Goal: Find specific page/section: Locate item on page

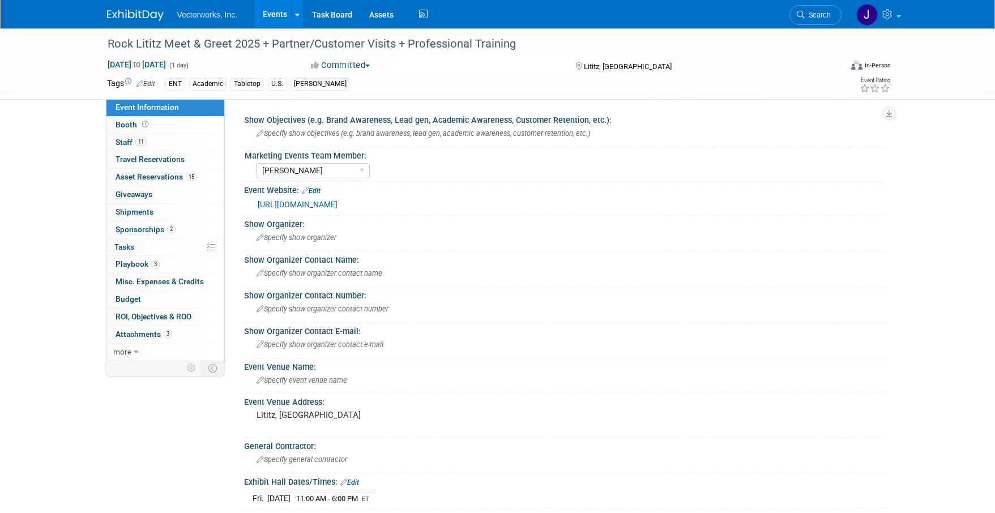
select select "[PERSON_NAME]"
click at [169, 143] on link "11 Staff 11" at bounding box center [165, 142] width 118 height 17
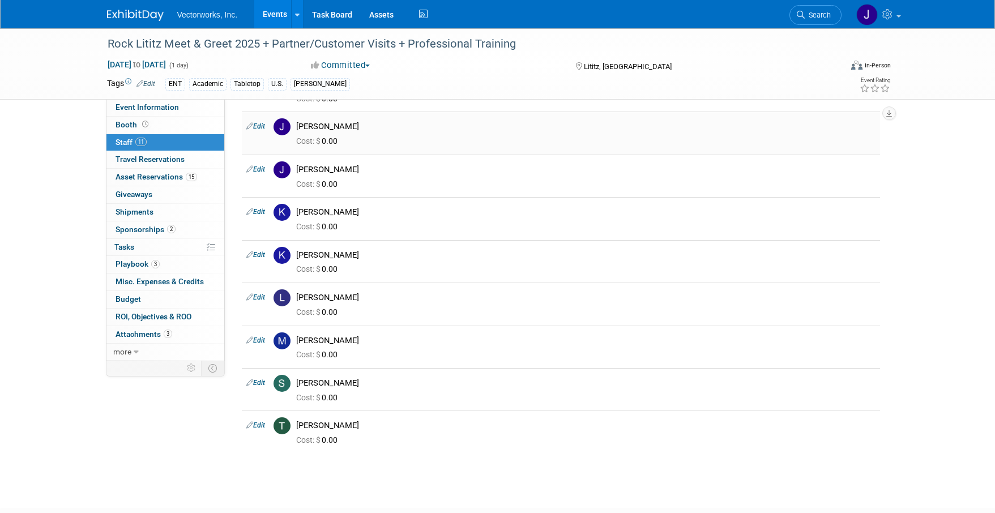
scroll to position [189, 0]
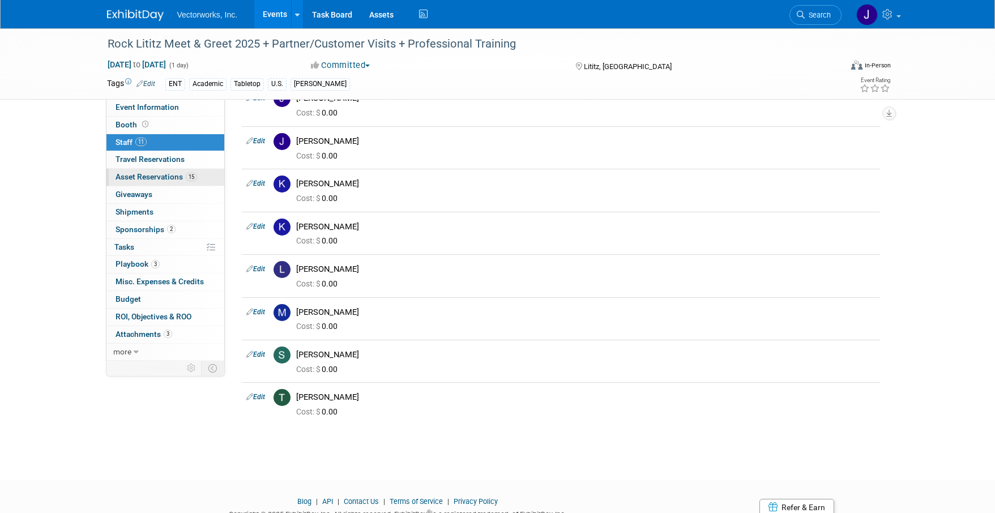
click at [159, 174] on span "Asset Reservations 15" at bounding box center [157, 176] width 82 height 9
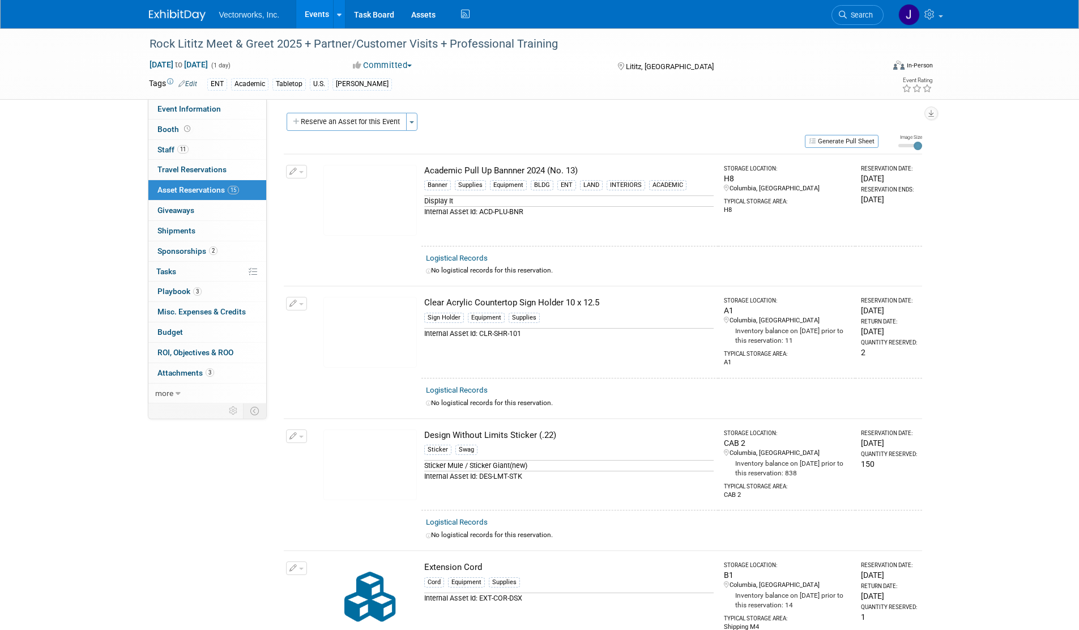
scroll to position [0, 0]
click at [385, 205] on img at bounding box center [369, 202] width 93 height 71
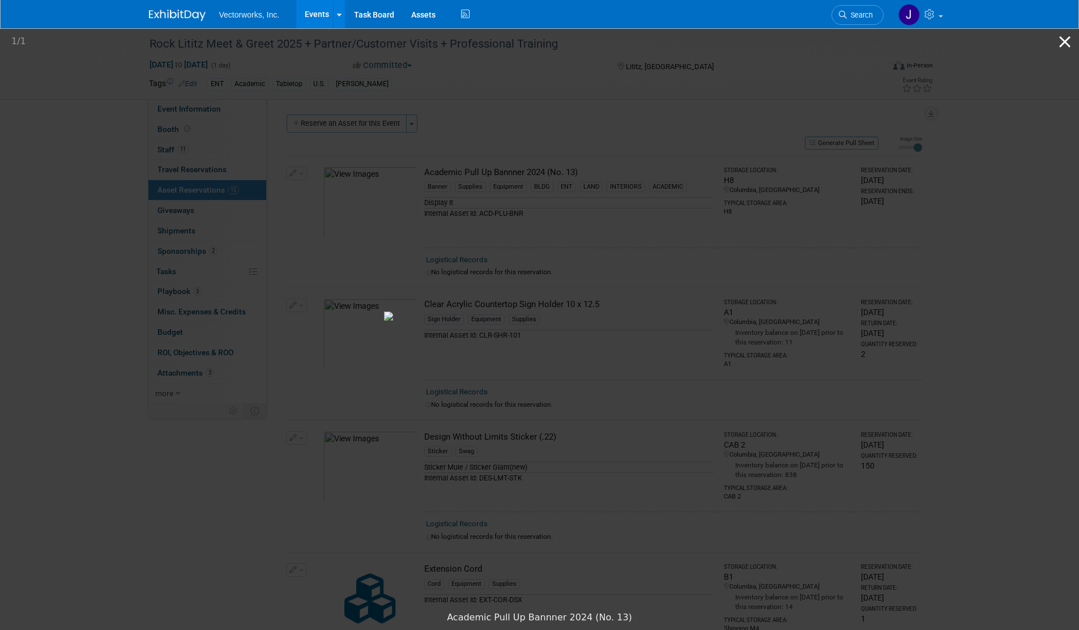
click at [994, 41] on button "Close gallery" at bounding box center [1065, 41] width 28 height 27
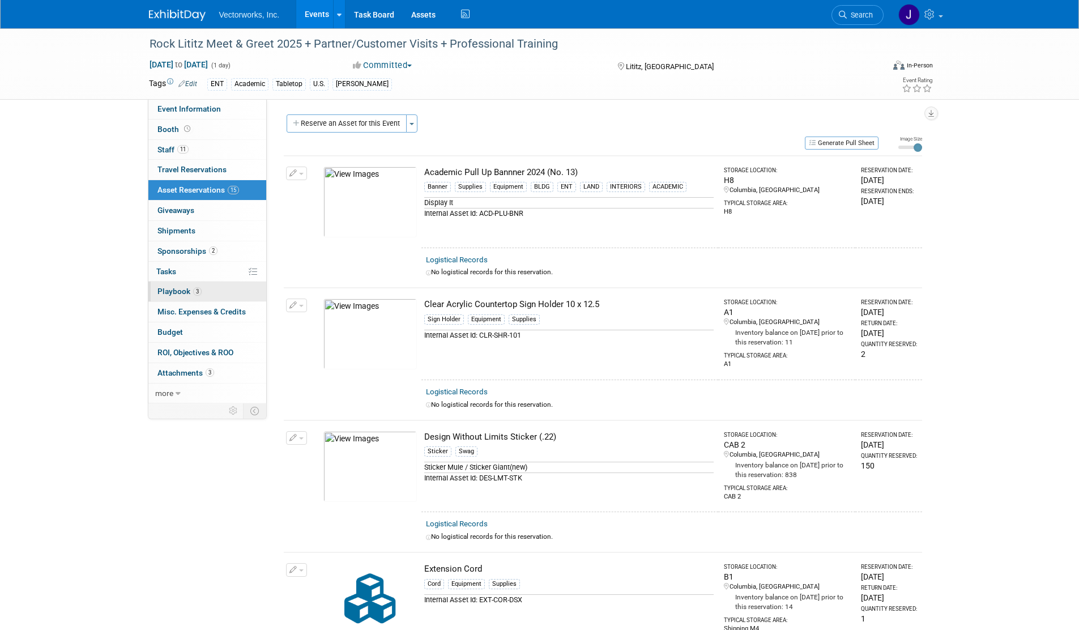
click at [176, 292] on span "Playbook 3" at bounding box center [179, 291] width 44 height 9
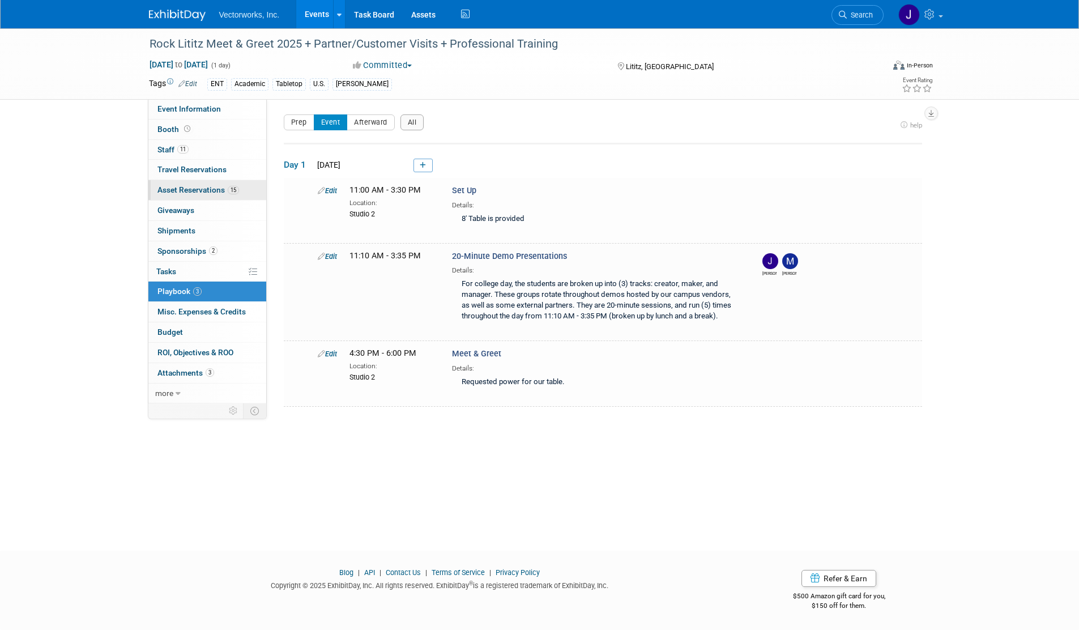
click at [175, 189] on span "Asset Reservations 15" at bounding box center [198, 189] width 82 height 9
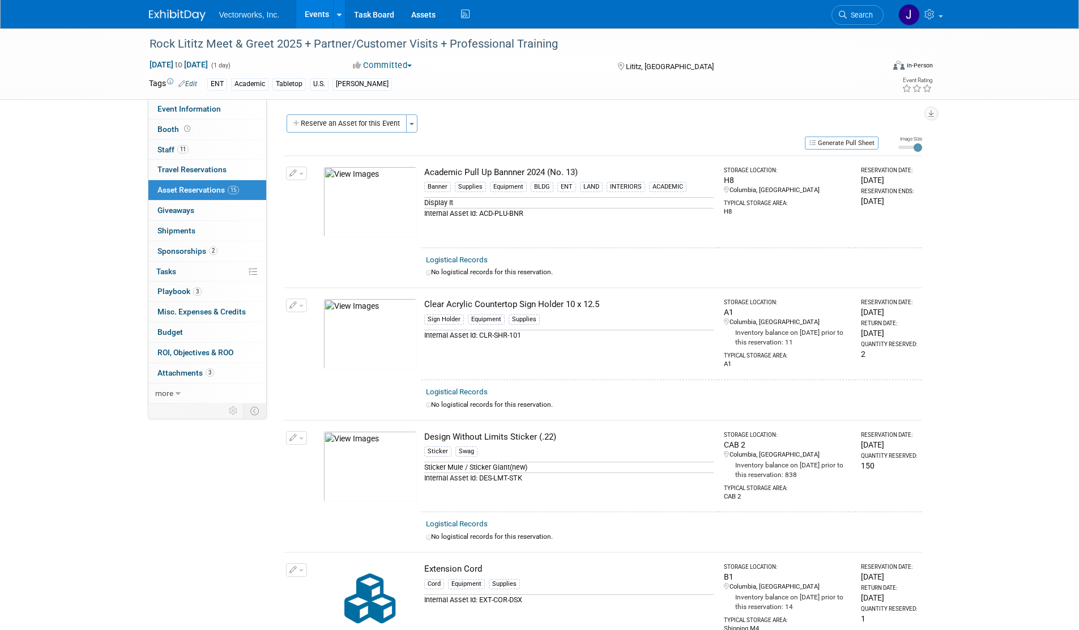
click at [377, 201] on img at bounding box center [369, 202] width 93 height 71
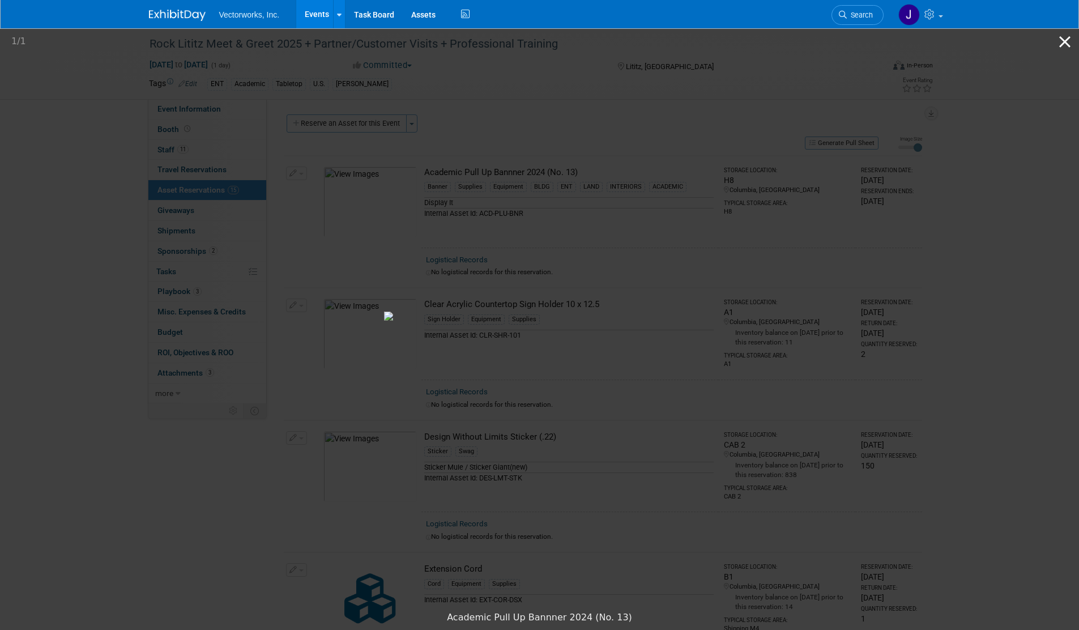
click at [994, 48] on button "Close gallery" at bounding box center [1065, 41] width 28 height 27
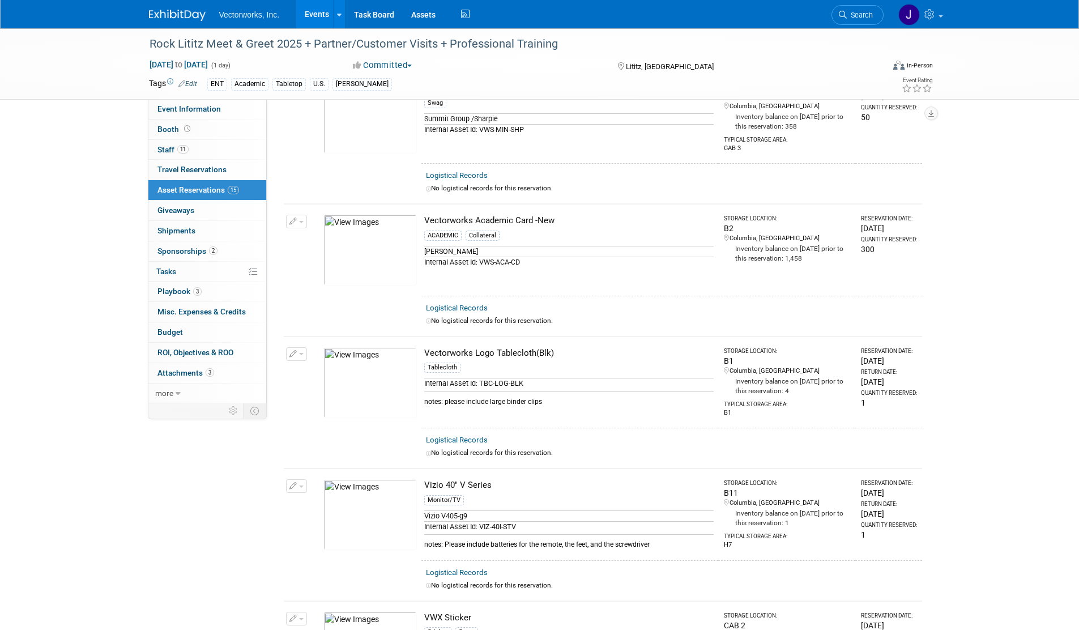
scroll to position [1488, 0]
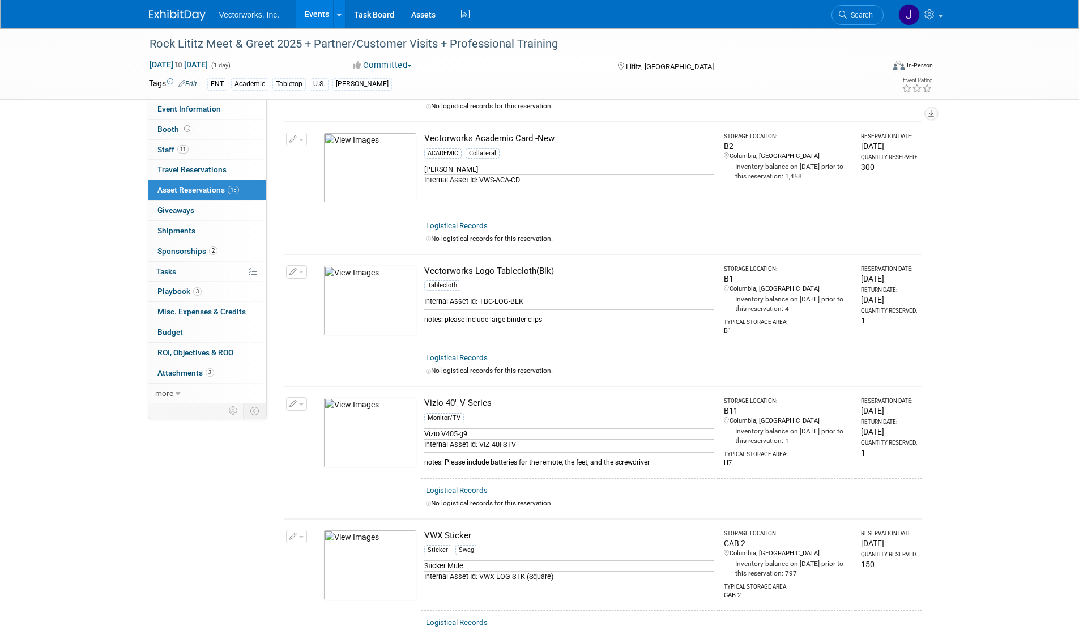
click at [370, 167] on img at bounding box center [369, 168] width 93 height 71
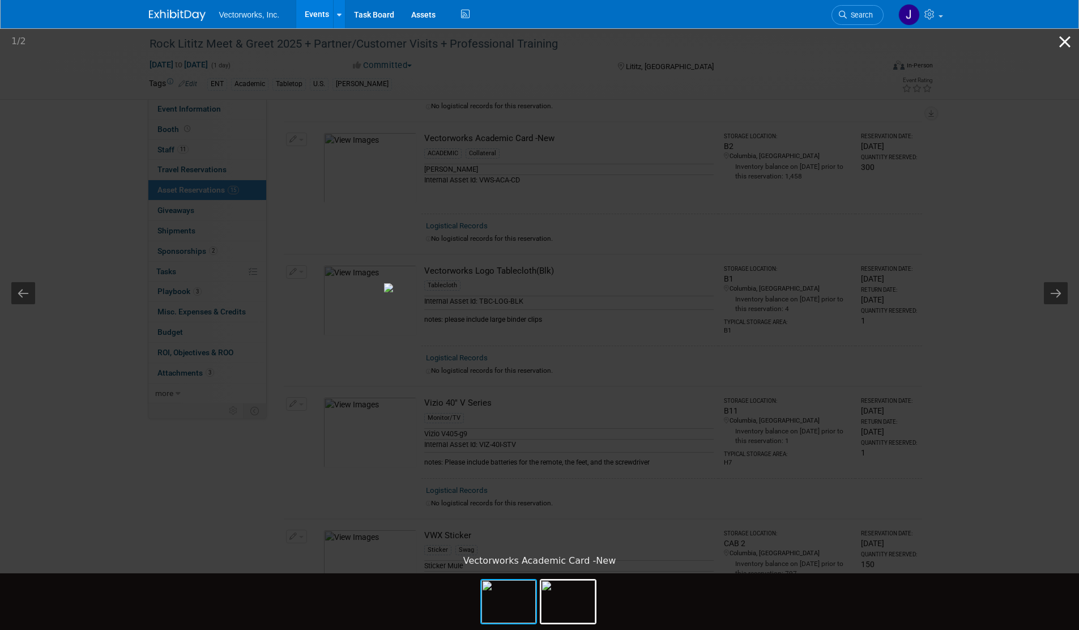
click at [994, 44] on button "Close gallery" at bounding box center [1065, 41] width 28 height 27
